Goal: Navigation & Orientation: Find specific page/section

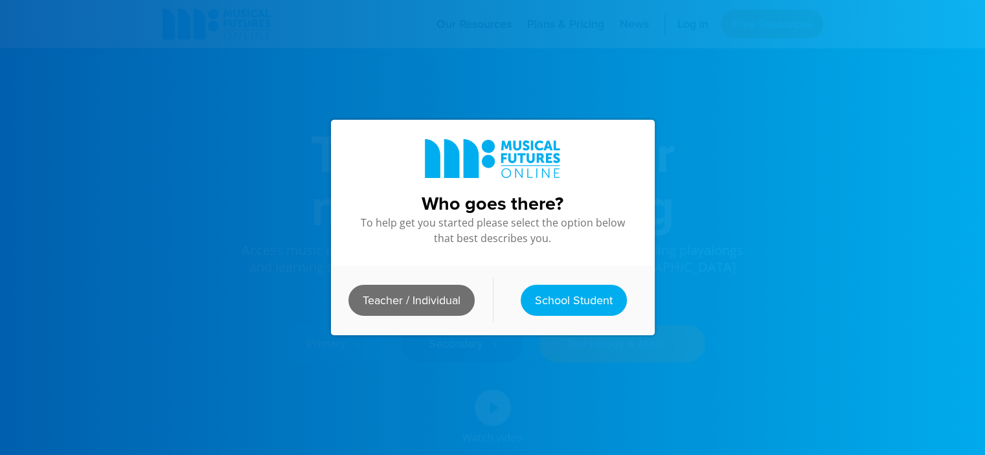
click at [429, 294] on link "Teacher / Individual" at bounding box center [412, 300] width 126 height 31
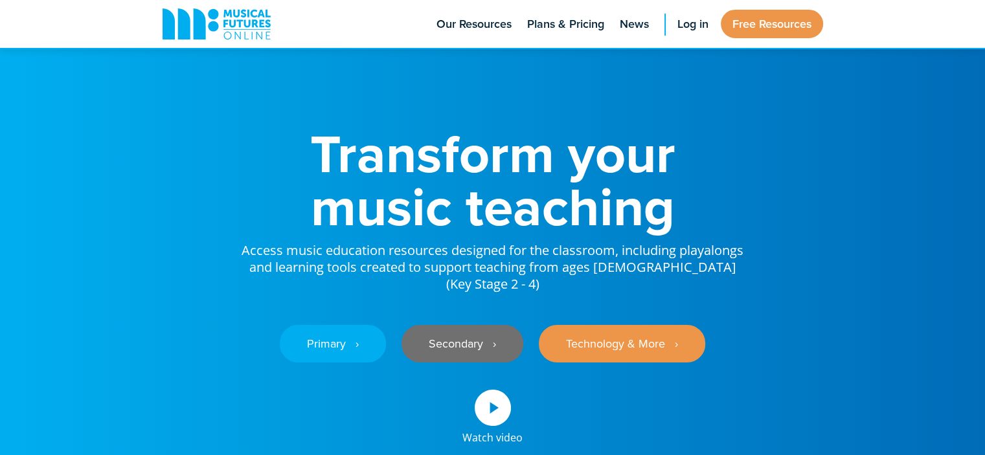
click at [461, 337] on link "Secondary ‎‏‏‎ ‎ ›" at bounding box center [463, 344] width 122 height 38
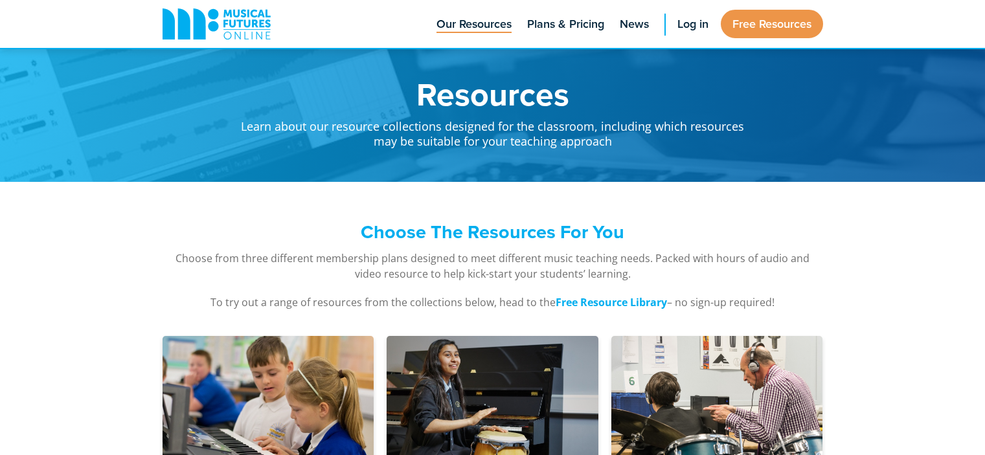
scroll to position [2436, 0]
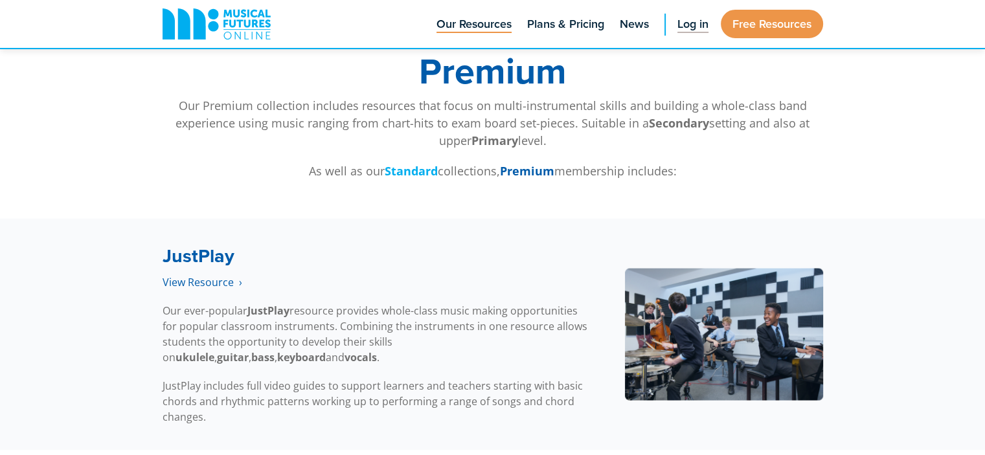
click at [687, 33] on link "Log in" at bounding box center [693, 24] width 44 height 48
